Goal: Information Seeking & Learning: Compare options

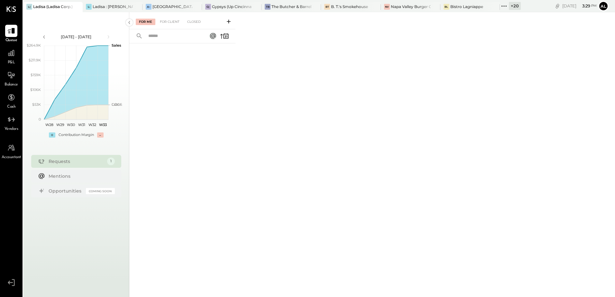
click at [504, 4] on icon at bounding box center [503, 6] width 8 height 8
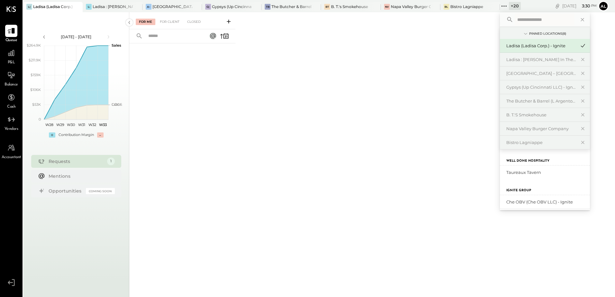
click at [537, 46] on div "Ladisa (Ladisa Corp.) - Ignite" at bounding box center [540, 46] width 69 height 6
click at [13, 58] on div at bounding box center [11, 53] width 12 height 12
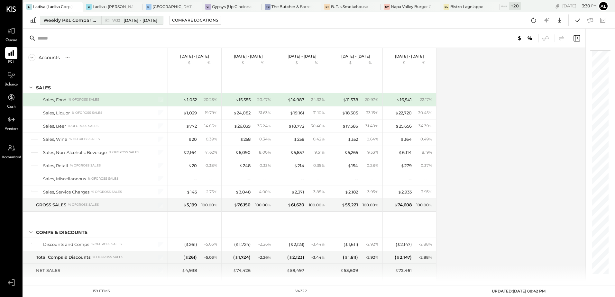
click at [150, 20] on span "[DATE] - [DATE]" at bounding box center [140, 20] width 34 height 6
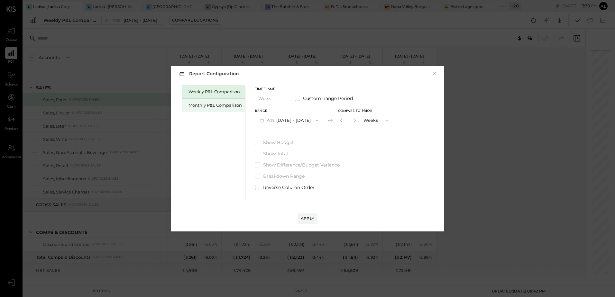
click at [227, 104] on div "Monthly P&L Comparison" at bounding box center [214, 105] width 53 height 6
click at [344, 119] on div "Compare" at bounding box center [340, 119] width 21 height 5
click at [353, 121] on icon "button" at bounding box center [355, 120] width 4 height 4
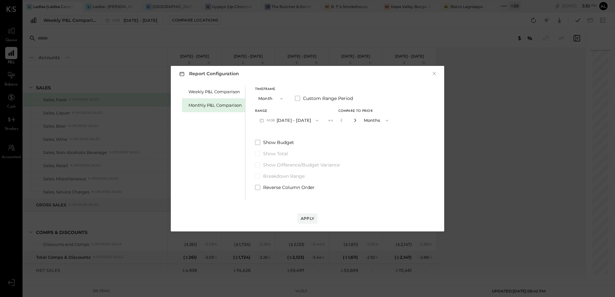
click at [353, 121] on icon "button" at bounding box center [355, 120] width 4 height 4
type input "*"
click at [310, 219] on div "Apply" at bounding box center [307, 218] width 13 height 5
